Goal: Transaction & Acquisition: Download file/media

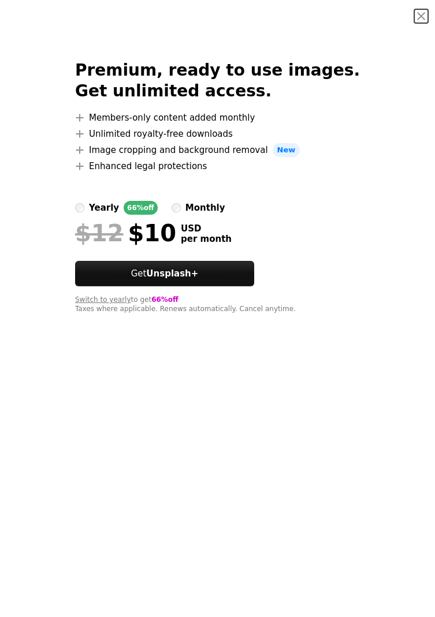
click at [419, 15] on button "An X shape" at bounding box center [421, 16] width 14 height 14
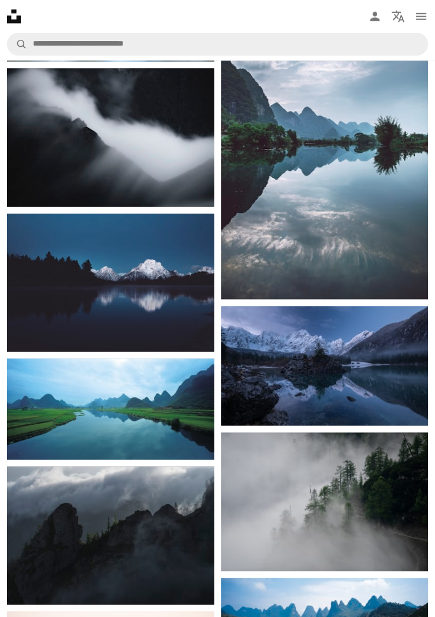
scroll to position [3104, 0]
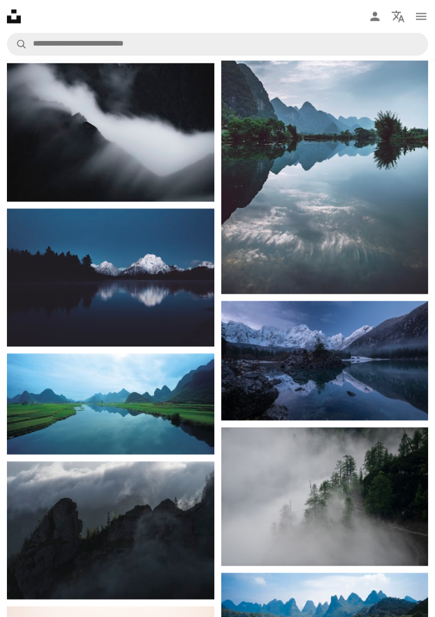
click at [200, 280] on img at bounding box center [110, 277] width 207 height 138
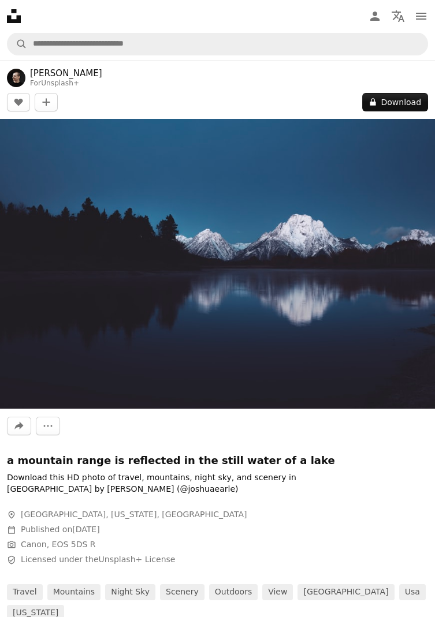
click at [15, 23] on icon "Unsplash logo Unsplash Home" at bounding box center [13, 16] width 23 height 23
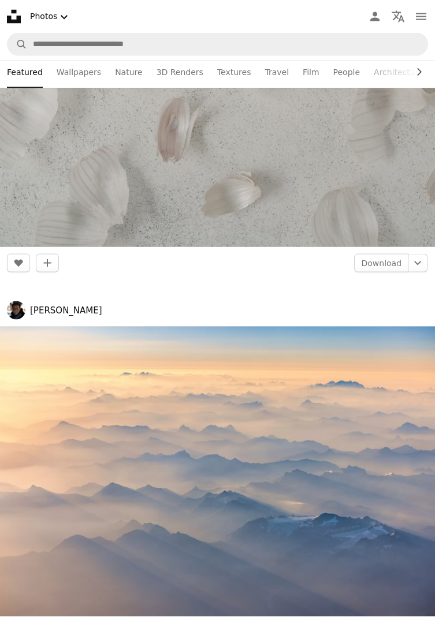
scroll to position [3670, 0]
click at [337, 439] on img at bounding box center [217, 471] width 435 height 290
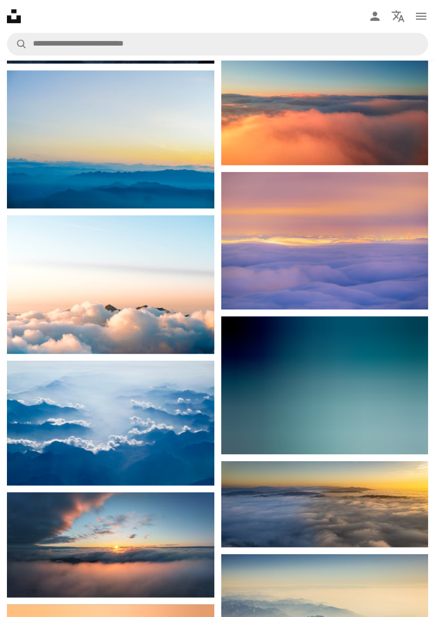
scroll to position [1319, 0]
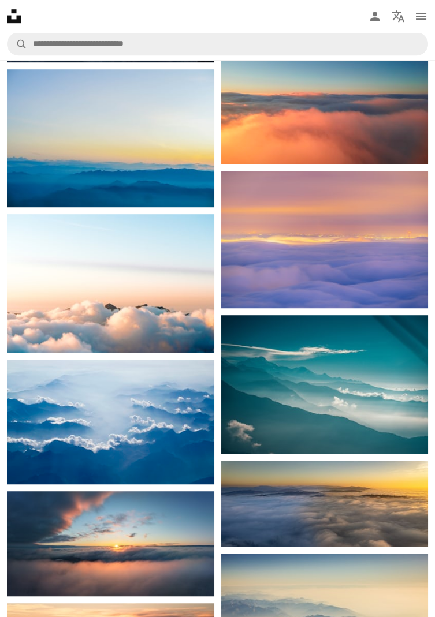
click at [383, 219] on img at bounding box center [324, 239] width 207 height 137
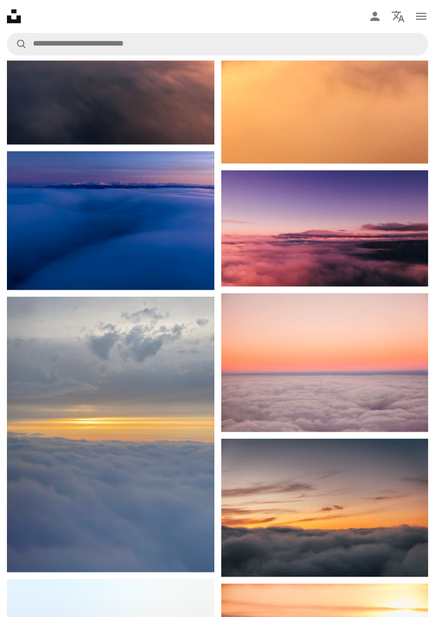
scroll to position [2004, 0]
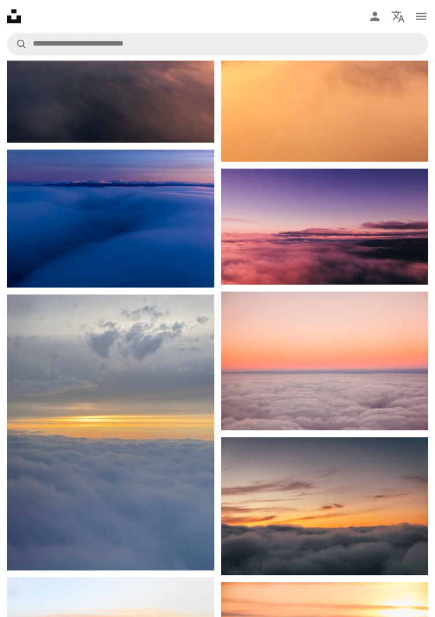
click at [192, 235] on img at bounding box center [110, 219] width 207 height 138
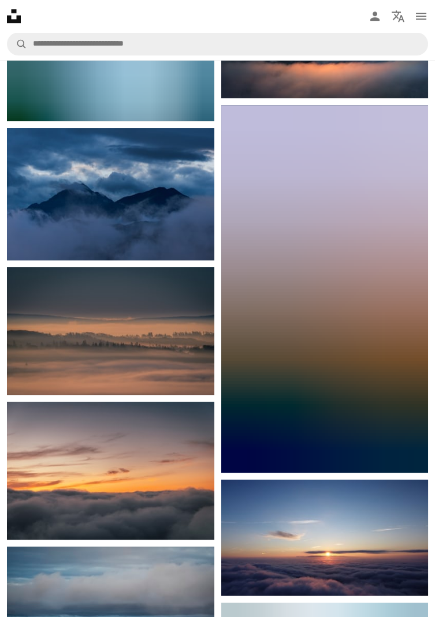
scroll to position [1239, 0]
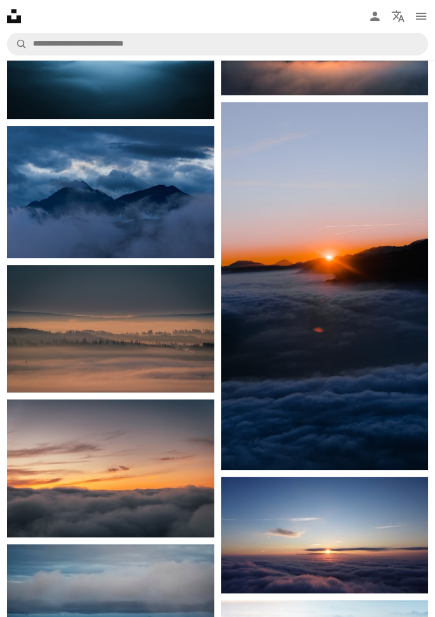
click at [174, 201] on img at bounding box center [110, 192] width 207 height 132
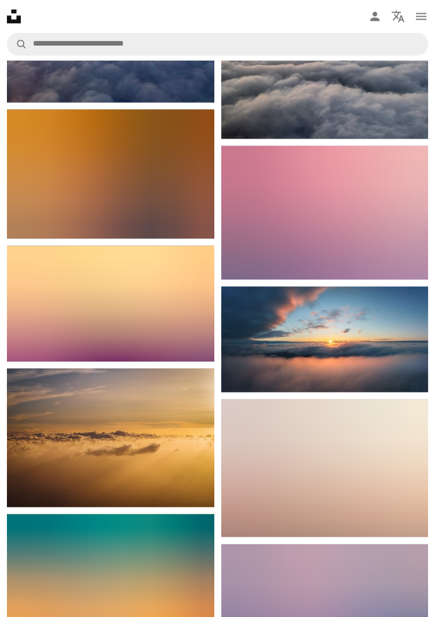
scroll to position [3477, 0]
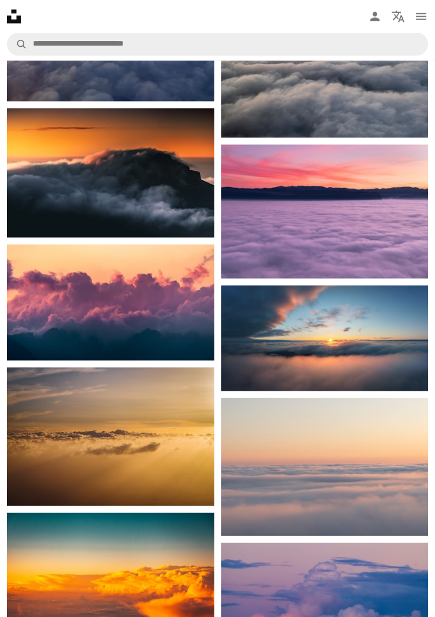
click at [28, 244] on img at bounding box center [110, 302] width 207 height 117
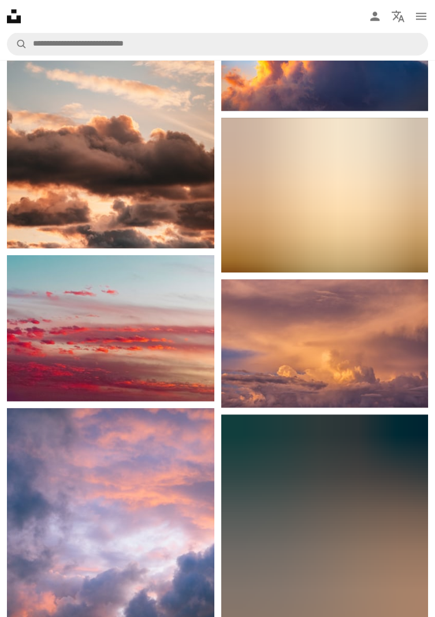
scroll to position [2073, 0]
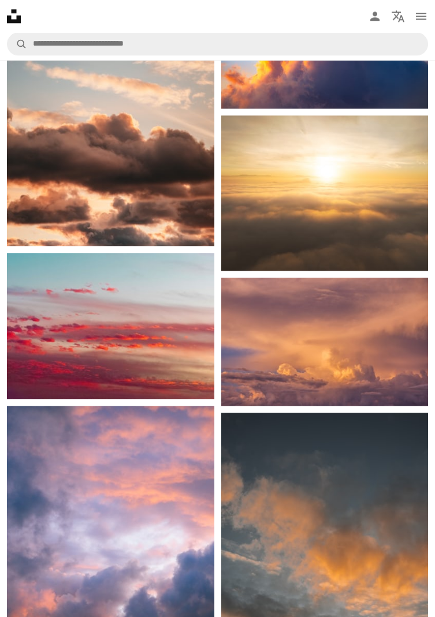
click at [15, 24] on icon "Unsplash logo Unsplash Home" at bounding box center [13, 16] width 23 height 23
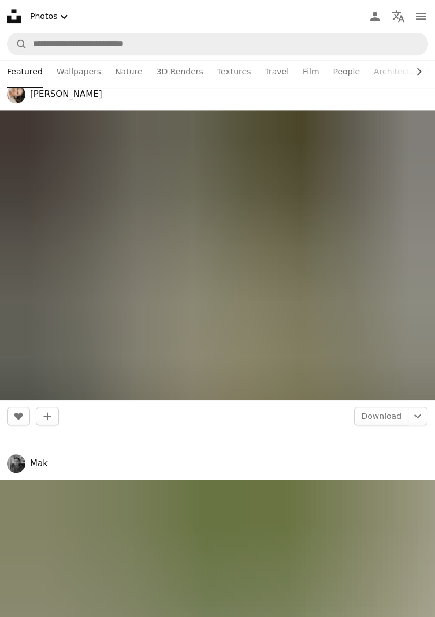
scroll to position [16289, 0]
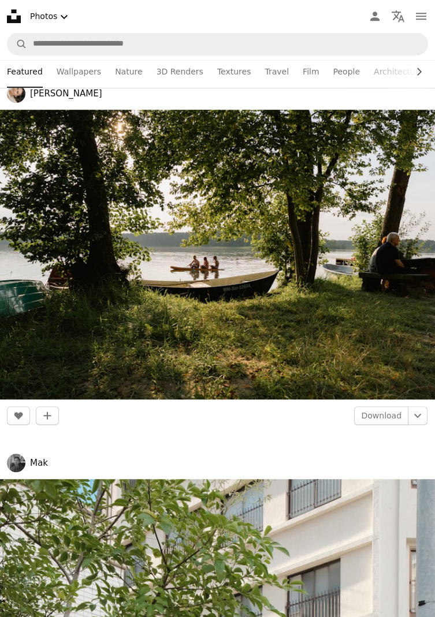
click at [335, 374] on img at bounding box center [217, 255] width 435 height 290
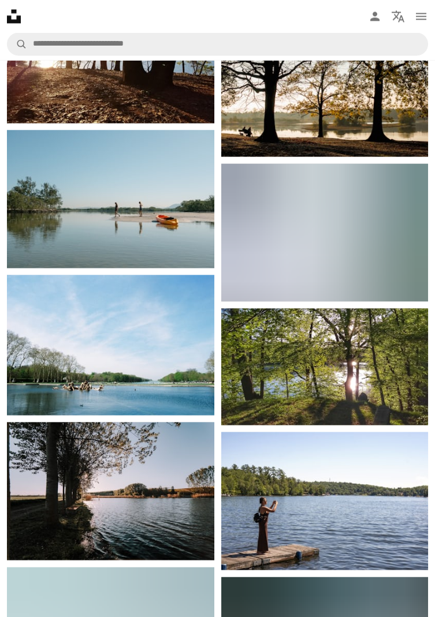
scroll to position [3231, 0]
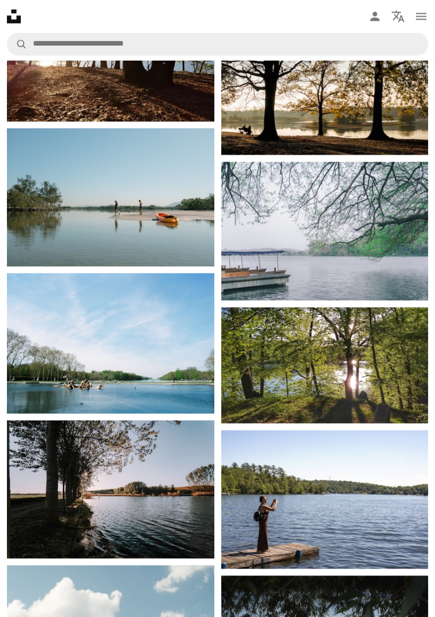
click at [391, 257] on img at bounding box center [324, 231] width 207 height 138
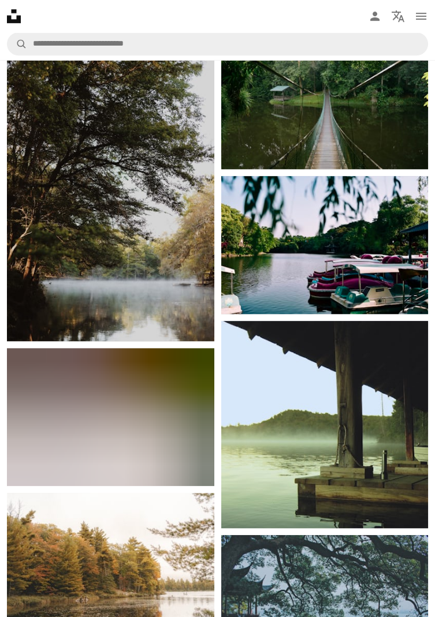
scroll to position [1403, 0]
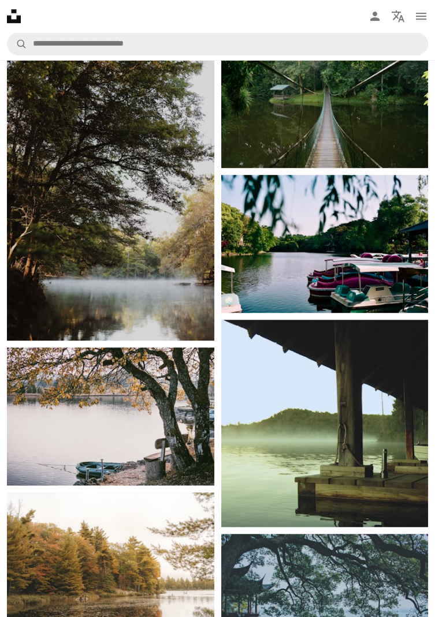
click at [345, 357] on img at bounding box center [324, 423] width 207 height 207
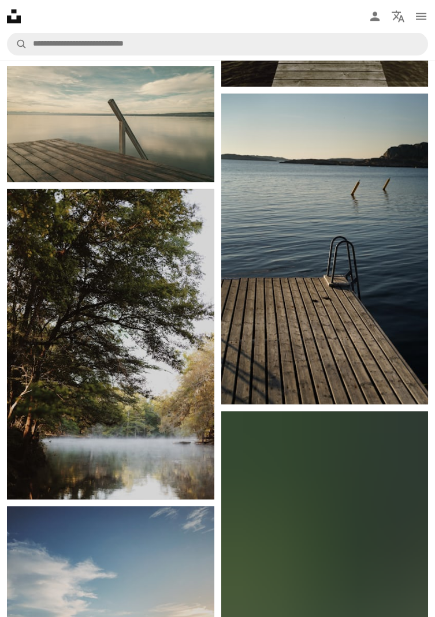
scroll to position [2454, 0]
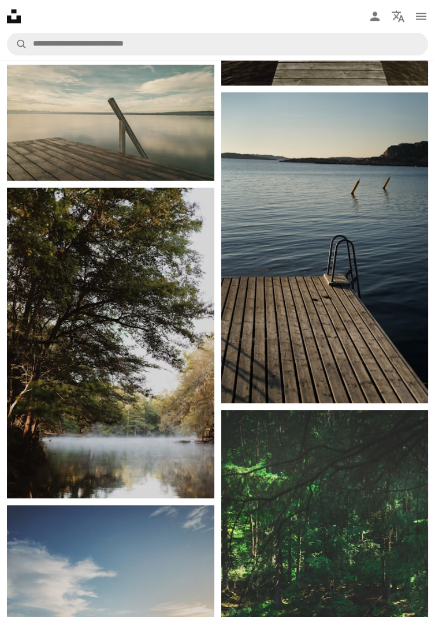
click at [342, 410] on img at bounding box center [324, 565] width 207 height 311
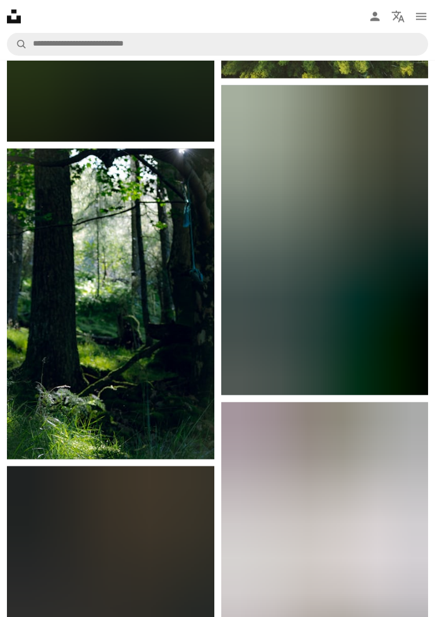
scroll to position [3420, 0]
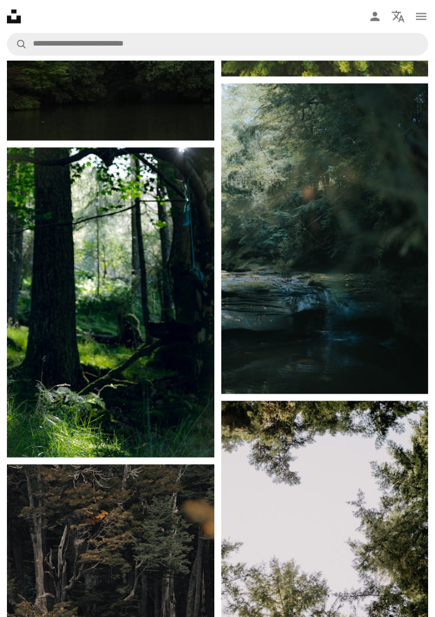
click at [21, 10] on icon "Unsplash logo Unsplash Home" at bounding box center [13, 16] width 23 height 23
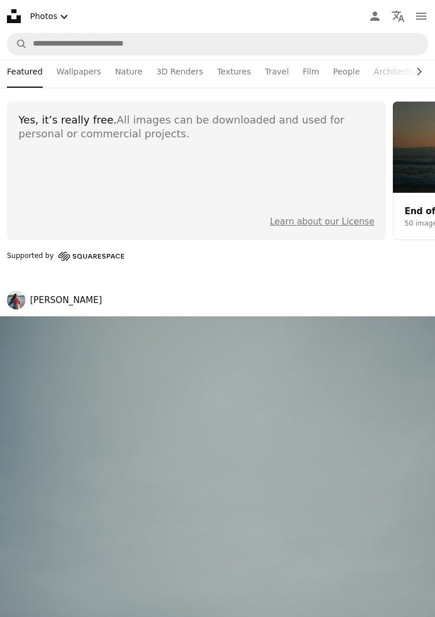
click at [122, 74] on link "Nature" at bounding box center [128, 71] width 27 height 32
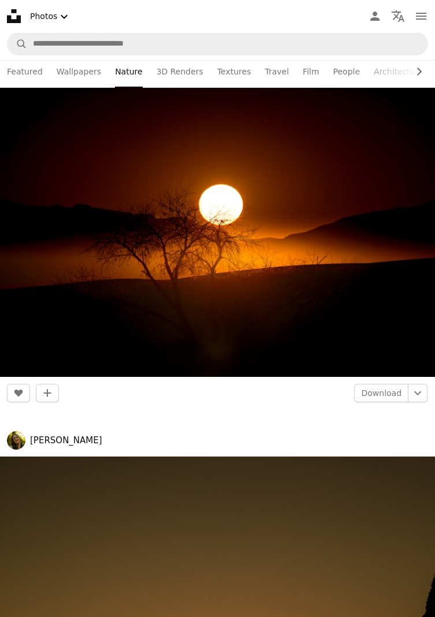
scroll to position [14046, 0]
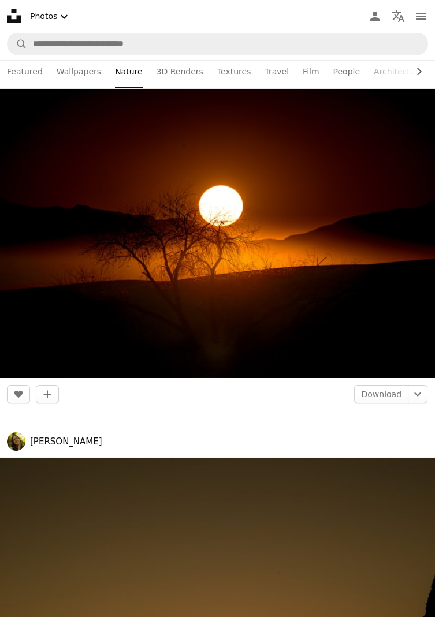
click at [351, 315] on img at bounding box center [217, 234] width 435 height 290
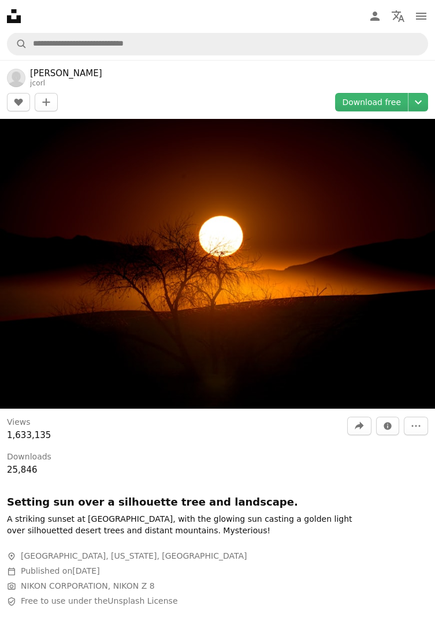
click at [419, 106] on icon "Chevron down" at bounding box center [418, 102] width 18 height 14
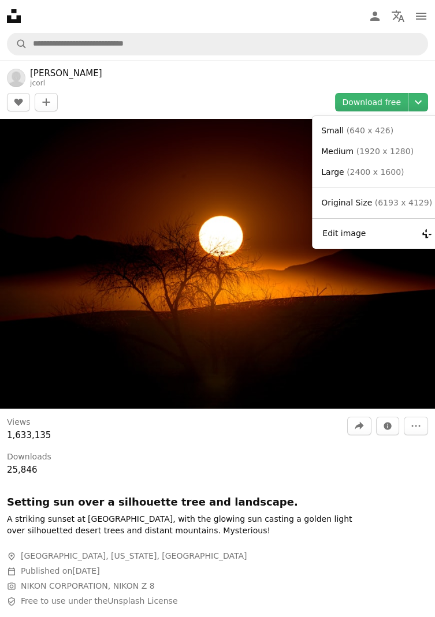
click at [341, 233] on button "Edit image Plus sign for Unsplash+" at bounding box center [376, 233] width 120 height 21
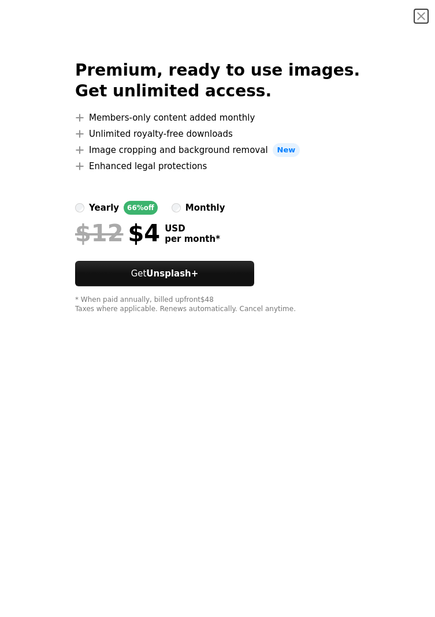
click at [420, 23] on button "An X shape" at bounding box center [421, 16] width 14 height 14
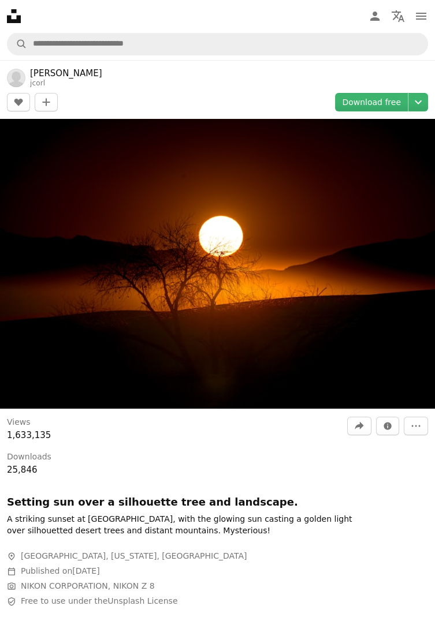
click at [415, 102] on icon "Chevron down" at bounding box center [418, 102] width 18 height 14
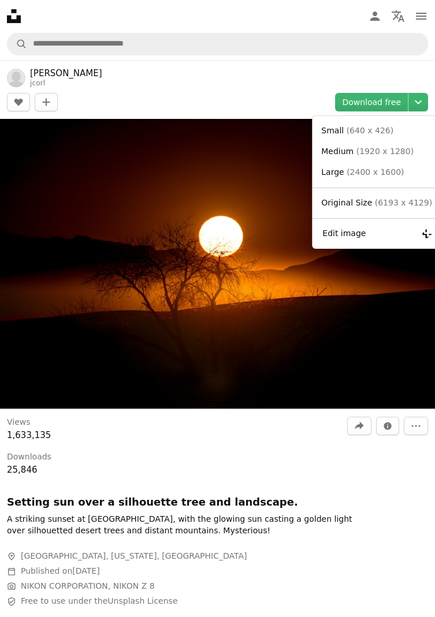
click at [383, 195] on link "Original Size ( 6193 x 4129 )" at bounding box center [376, 203] width 120 height 21
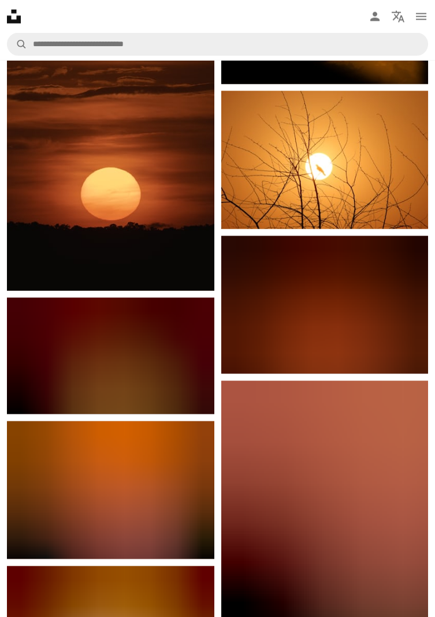
scroll to position [3648, 0]
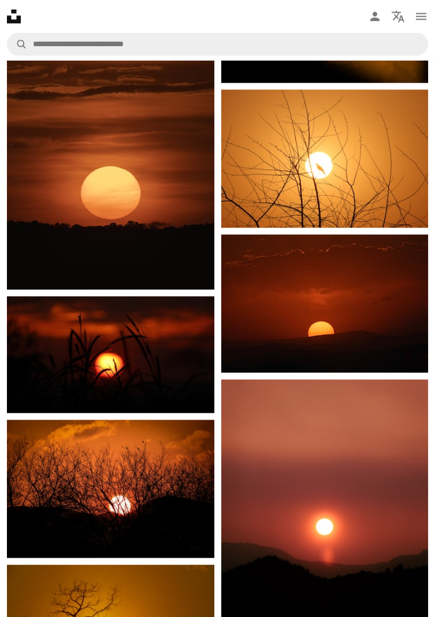
click at [17, 17] on icon at bounding box center [14, 16] width 14 height 14
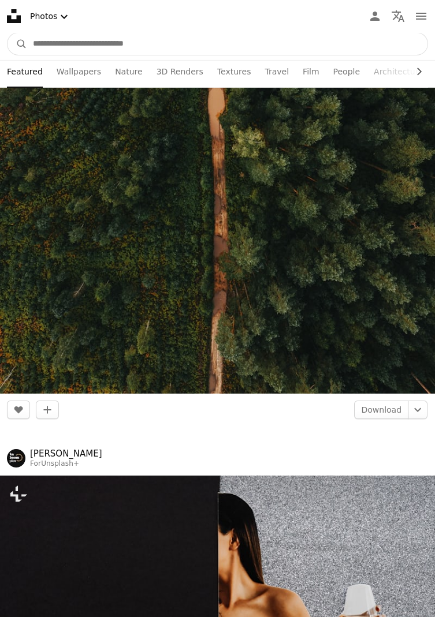
click at [341, 40] on input "Find visuals sitewide" at bounding box center [227, 44] width 400 height 22
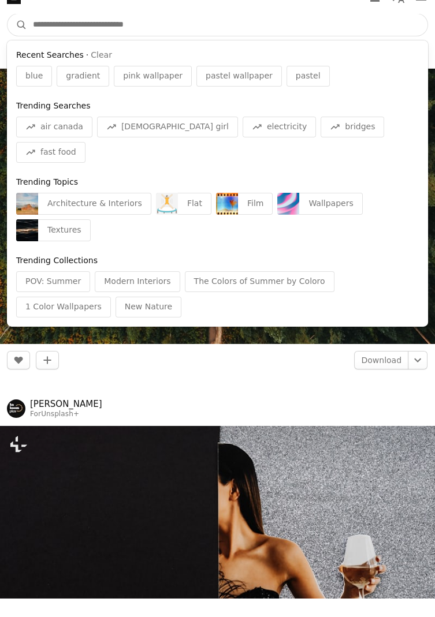
scroll to position [28739, 0]
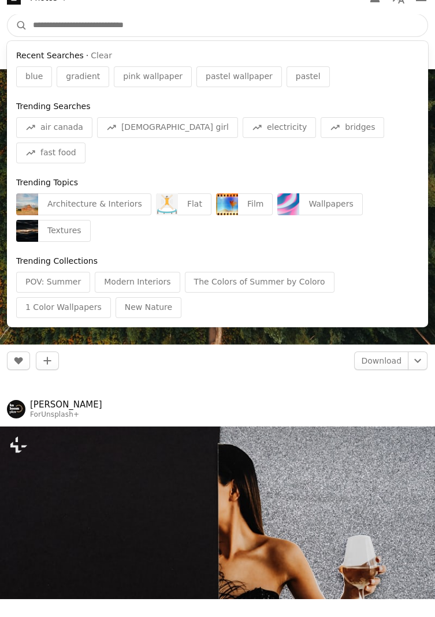
type input "*"
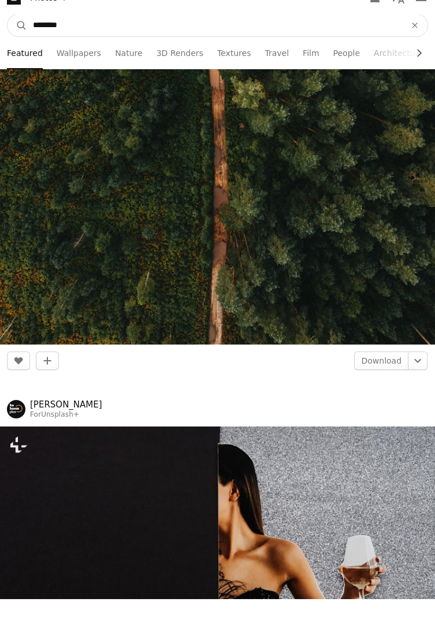
type input "********"
click at [8, 33] on button "A magnifying glass" at bounding box center [18, 44] width 20 height 22
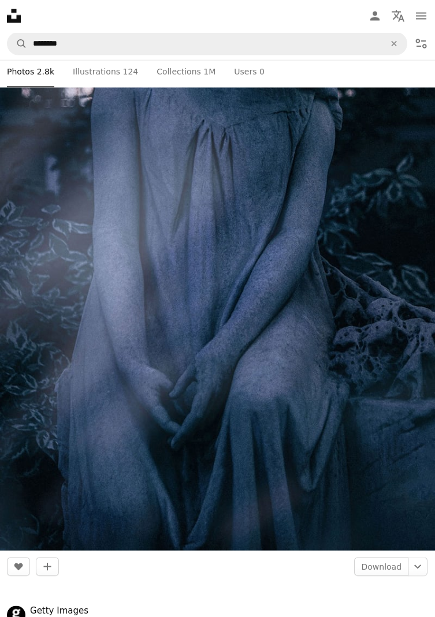
scroll to position [3945, 0]
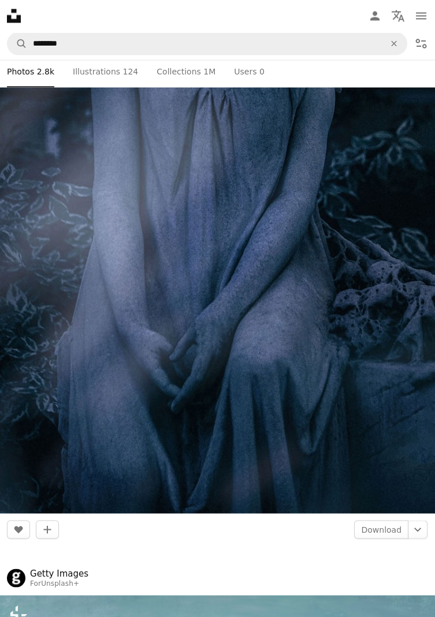
click at [352, 337] on img at bounding box center [217, 169] width 435 height 689
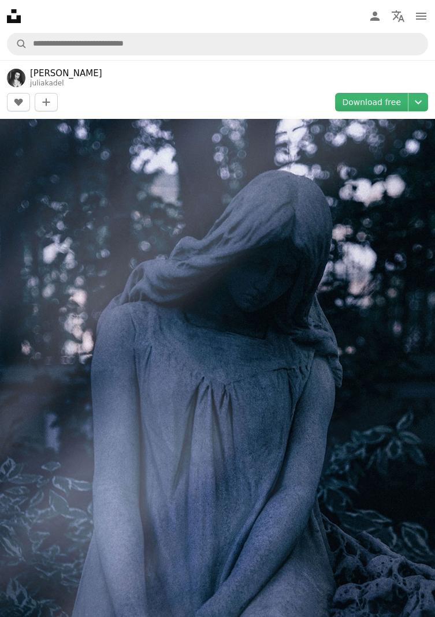
click at [421, 106] on icon "Chevron down" at bounding box center [418, 102] width 18 height 14
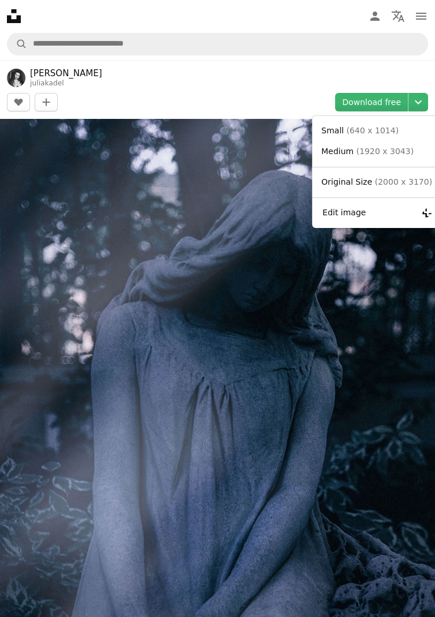
click at [379, 184] on span "( 2000 x 3170 )" at bounding box center [403, 181] width 57 height 9
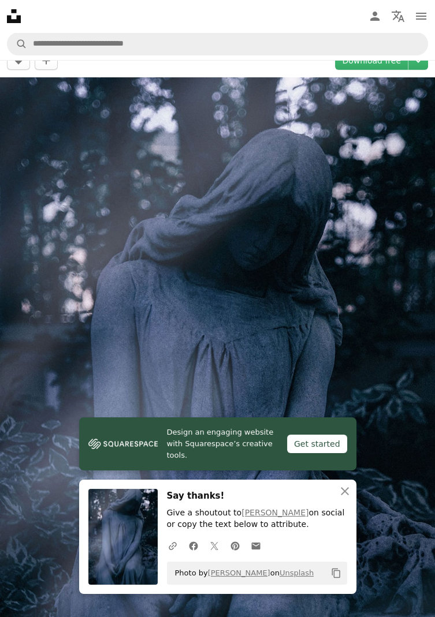
scroll to position [55, 0]
